Goal: Navigation & Orientation: Understand site structure

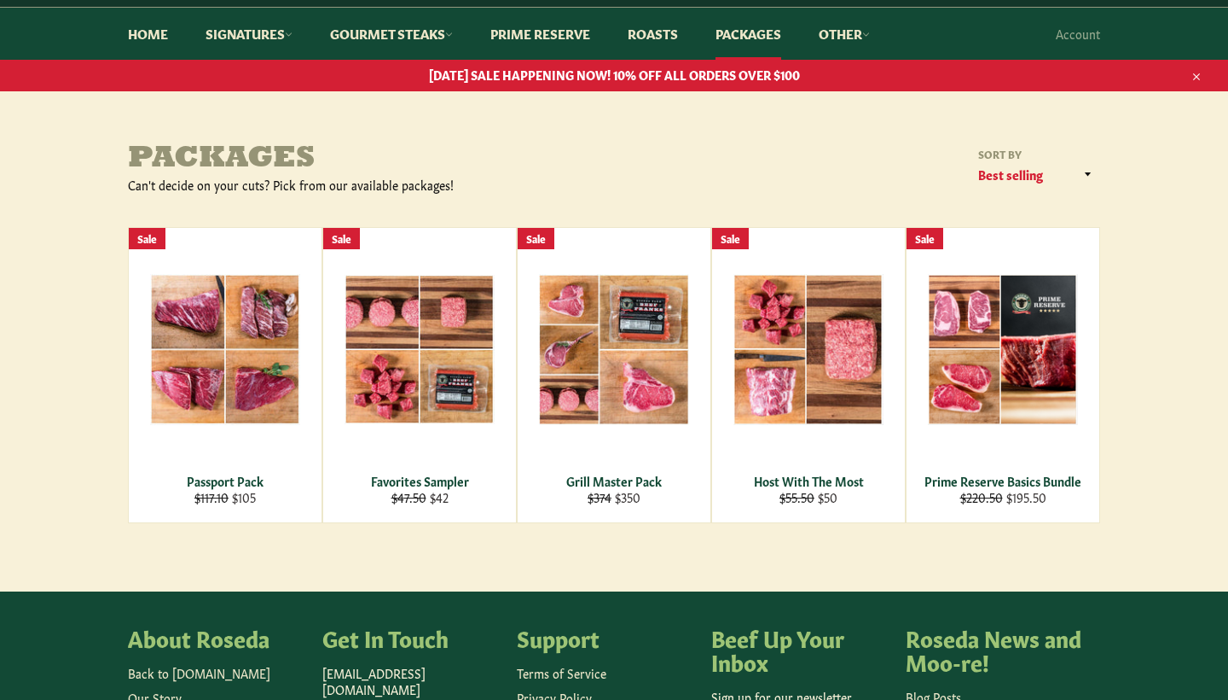
scroll to position [148, 0]
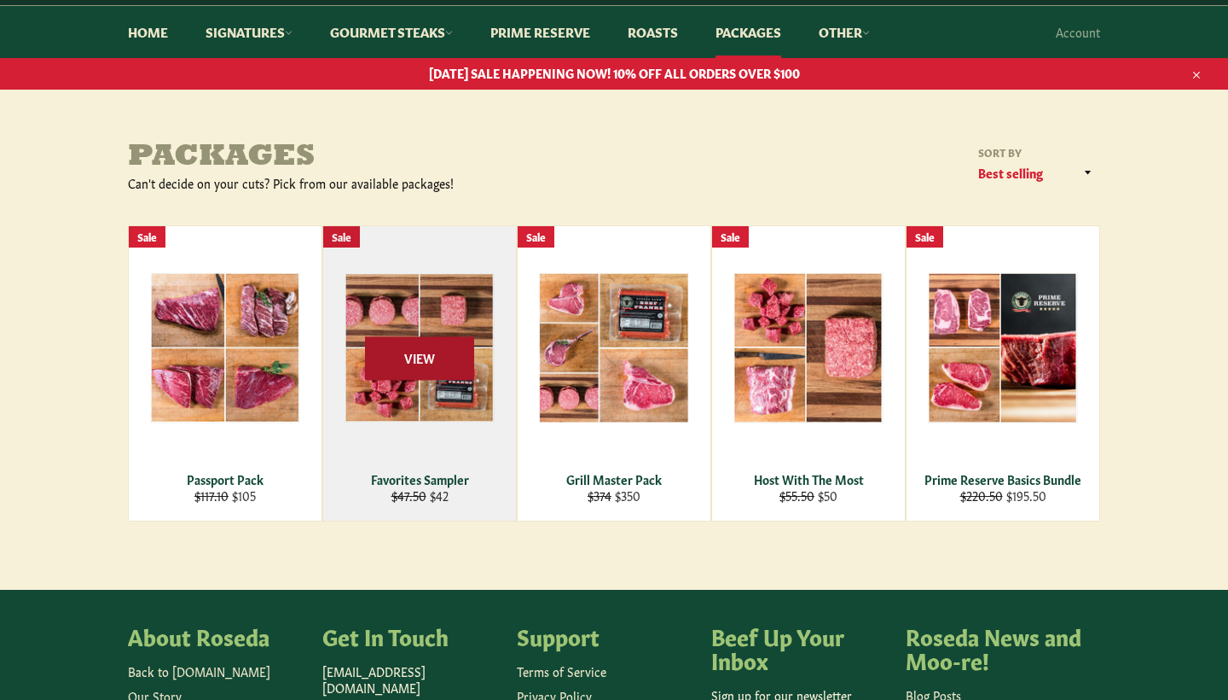
click at [442, 354] on span "View" at bounding box center [419, 358] width 109 height 44
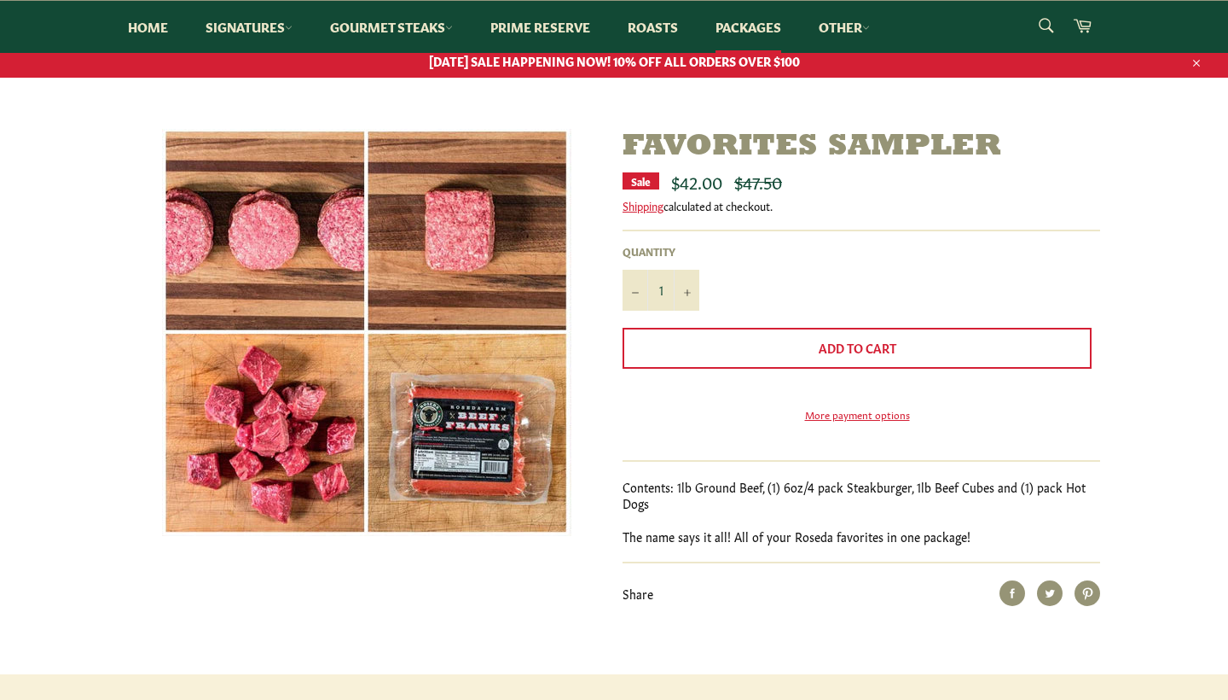
scroll to position [14, 0]
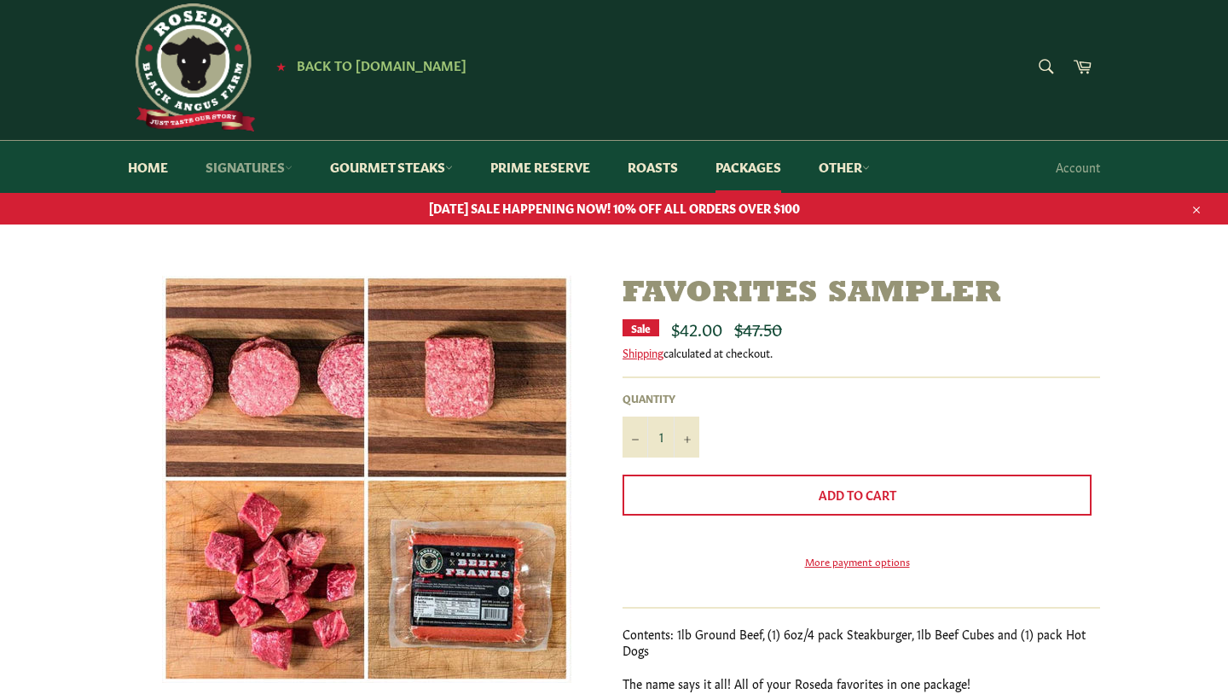
click at [253, 166] on link "Signatures" at bounding box center [249, 167] width 121 height 52
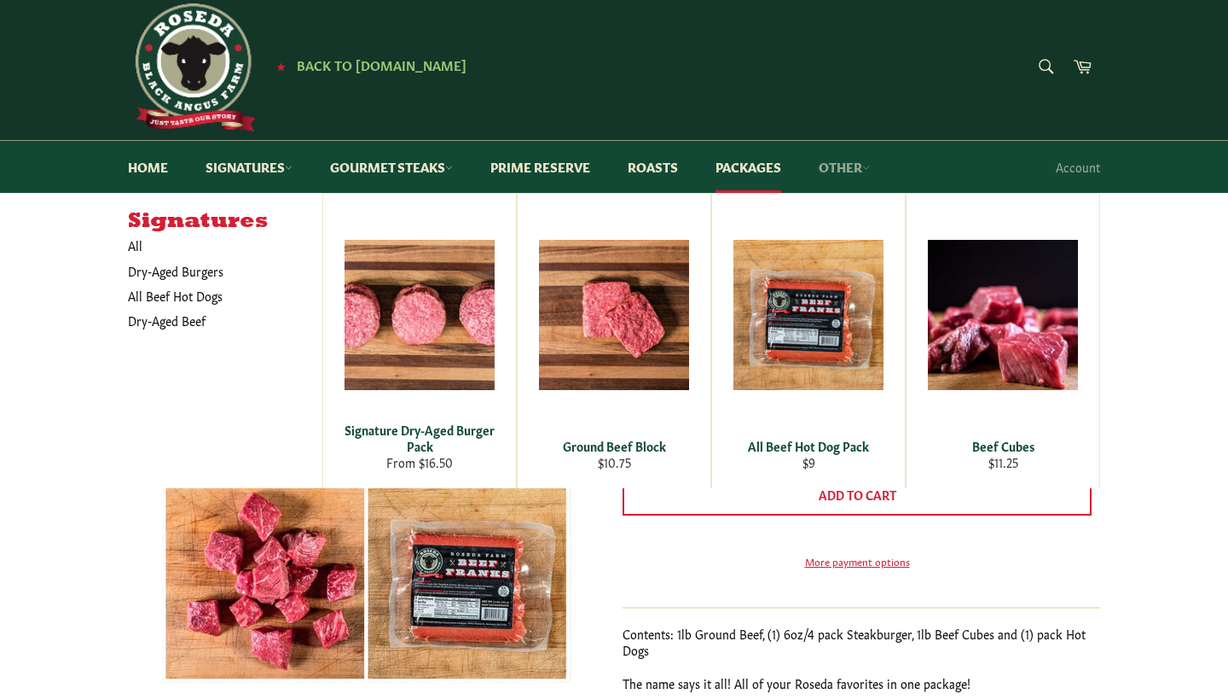
click at [878, 154] on link "Other" at bounding box center [844, 167] width 85 height 52
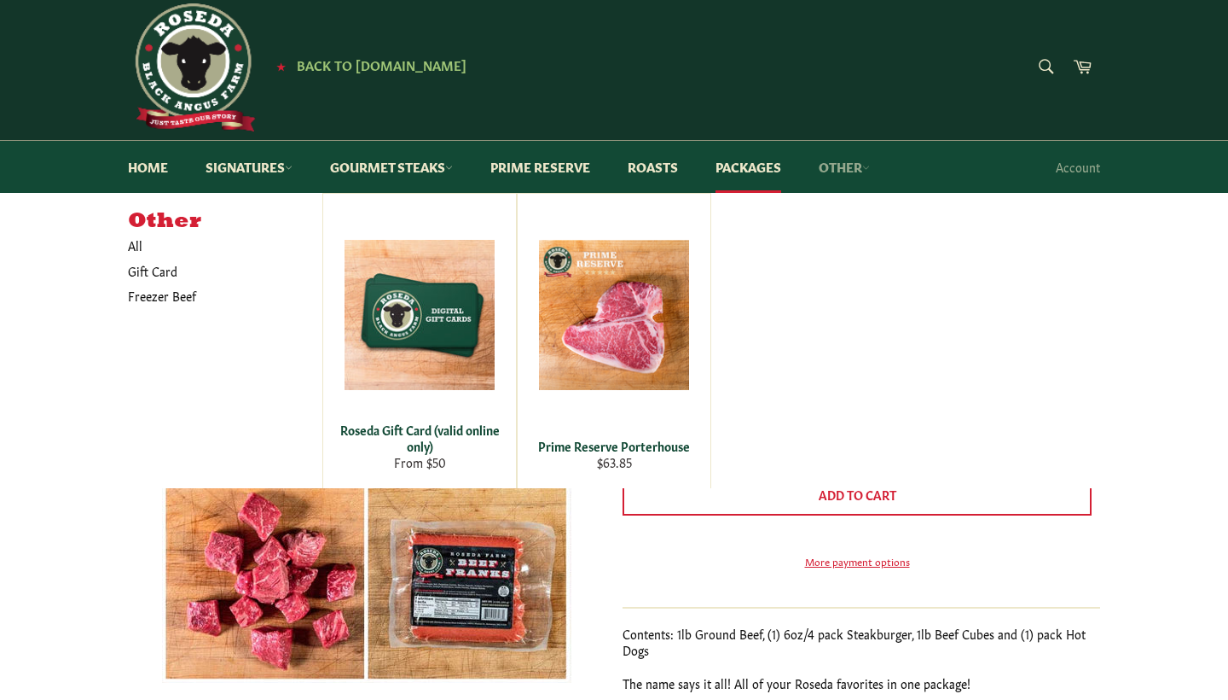
click at [872, 159] on link "Other" at bounding box center [844, 167] width 85 height 52
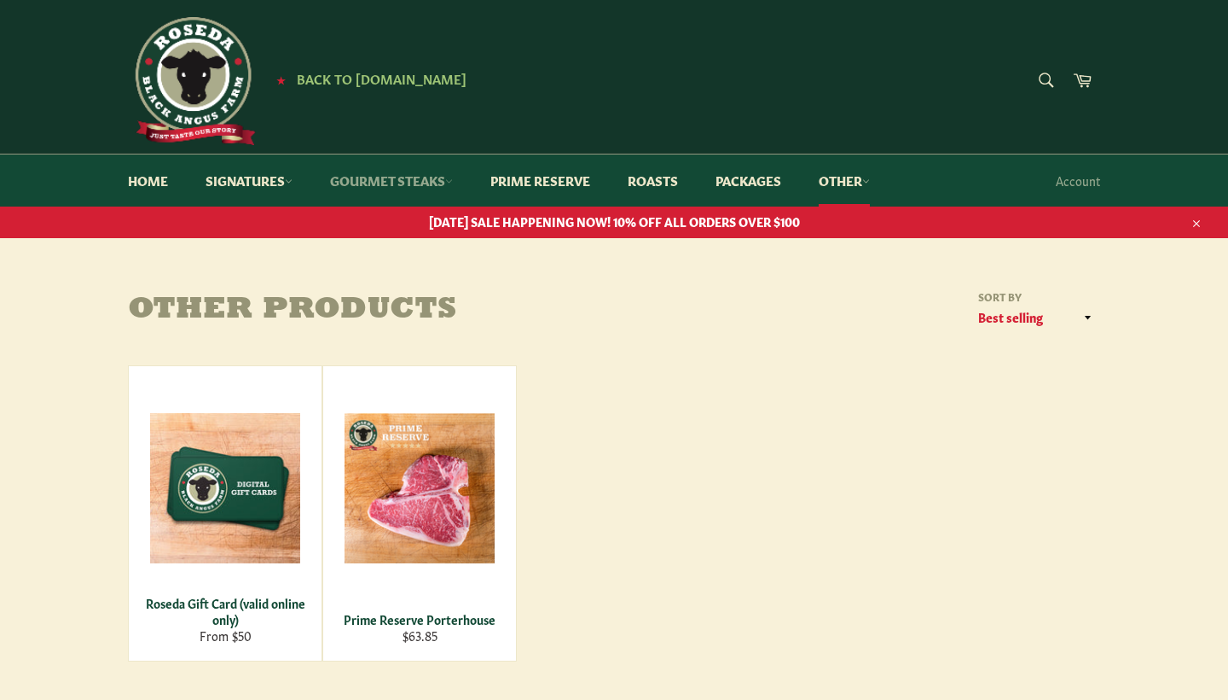
click at [404, 182] on link "Gourmet Steaks" at bounding box center [391, 180] width 157 height 52
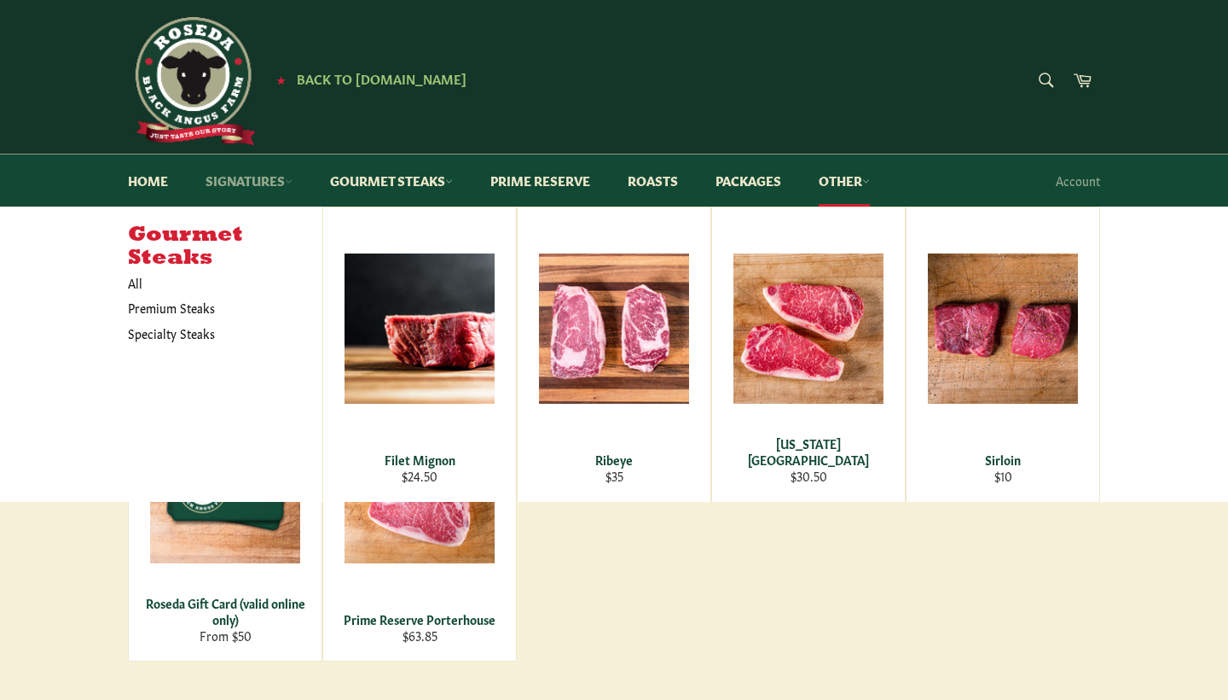
click at [254, 174] on link "Signatures" at bounding box center [249, 180] width 121 height 52
